Goal: Navigation & Orientation: Find specific page/section

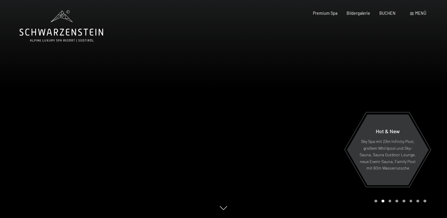
click at [298, 115] on div at bounding box center [334, 109] width 223 height 218
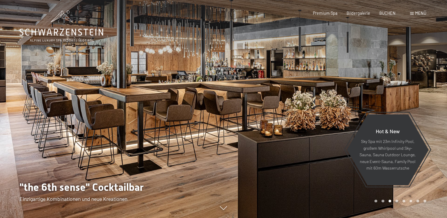
click at [417, 101] on div at bounding box center [334, 109] width 223 height 218
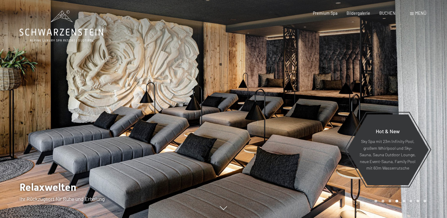
click at [417, 101] on div at bounding box center [334, 109] width 223 height 218
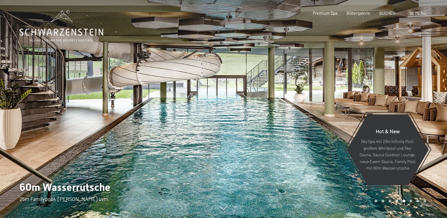
click at [417, 101] on div at bounding box center [334, 109] width 223 height 218
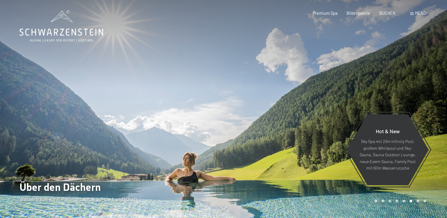
click at [414, 12] on div "Menü" at bounding box center [418, 13] width 16 height 6
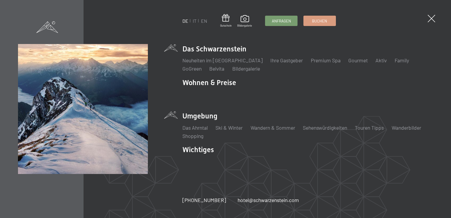
click at [214, 115] on li "Umgebung Das Ahrntal Ski & Winter Skifahren Skischule Wandern & Sommer Wandern …" at bounding box center [307, 125] width 251 height 28
click at [198, 135] on link "Shopping" at bounding box center [192, 136] width 21 height 6
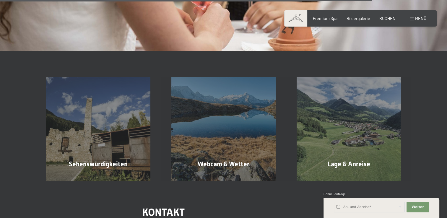
scroll to position [905, 0]
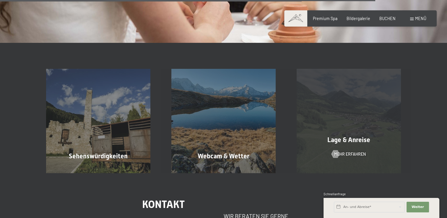
click at [360, 136] on span "Lage & Anreise" at bounding box center [348, 139] width 43 height 7
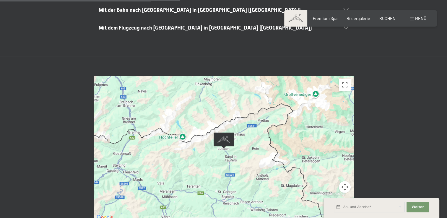
scroll to position [256, 0]
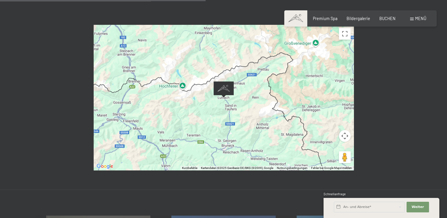
click at [347, 130] on button "Kamerasteuerung für die Karte" at bounding box center [345, 136] width 12 height 12
click at [330, 115] on button "Vergrößern" at bounding box center [330, 121] width 12 height 12
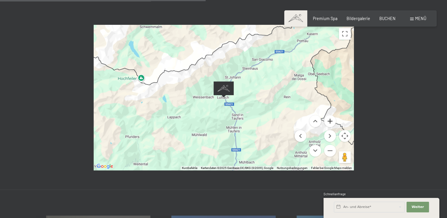
click at [330, 115] on button "Vergrößern" at bounding box center [330, 121] width 12 height 12
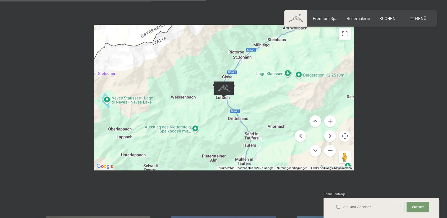
click at [330, 115] on button "Vergrößern" at bounding box center [330, 121] width 12 height 12
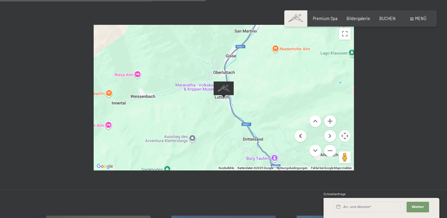
click at [299, 130] on button "Nach links" at bounding box center [300, 136] width 12 height 12
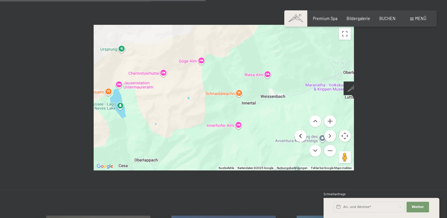
click at [299, 130] on button "Nach links" at bounding box center [300, 136] width 12 height 12
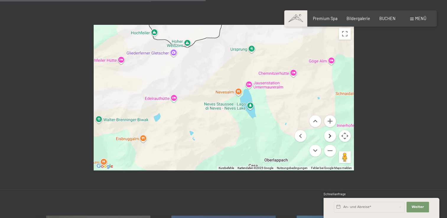
click at [330, 130] on button "Nach rechts" at bounding box center [330, 136] width 12 height 12
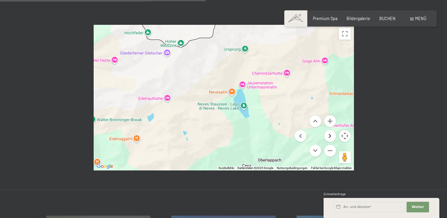
click at [330, 130] on button "Nach rechts" at bounding box center [330, 136] width 12 height 12
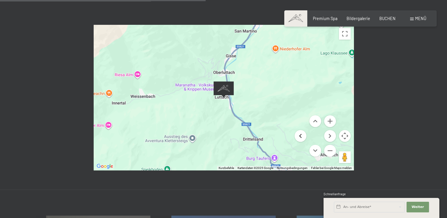
click at [302, 130] on button "Nach links" at bounding box center [300, 136] width 12 height 12
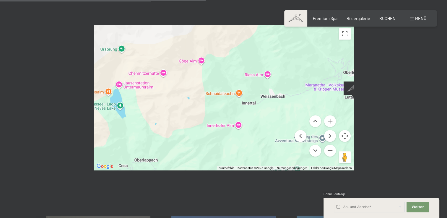
click at [228, 75] on div at bounding box center [224, 98] width 260 height 146
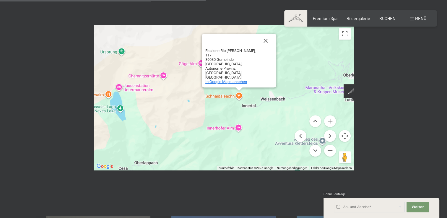
click at [228, 79] on span "In Google Maps ansehen" at bounding box center [226, 81] width 42 height 4
